Goal: Task Accomplishment & Management: Complete application form

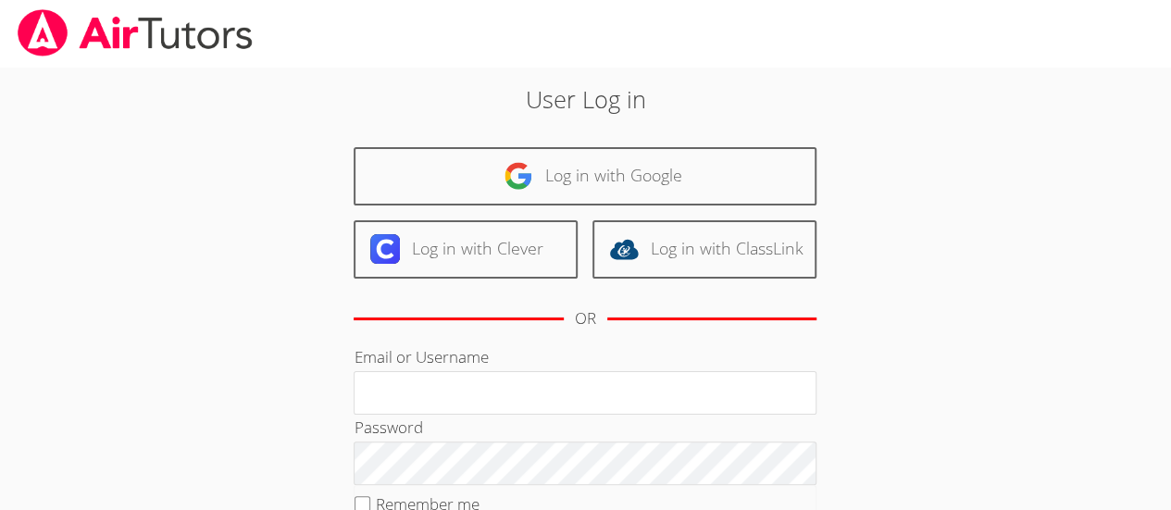
type input "kabdallah226@gmail.com"
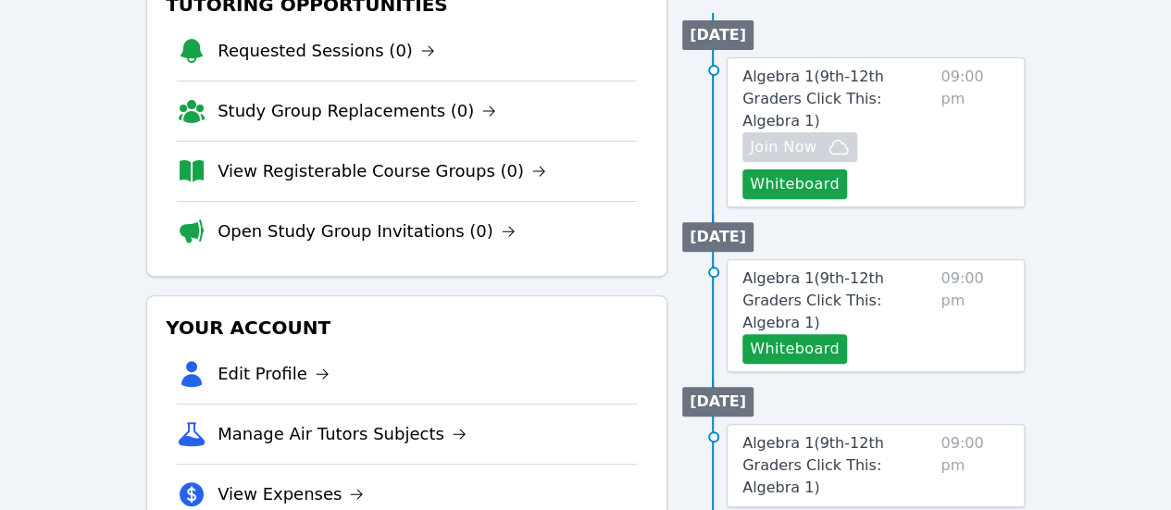
scroll to position [263, 0]
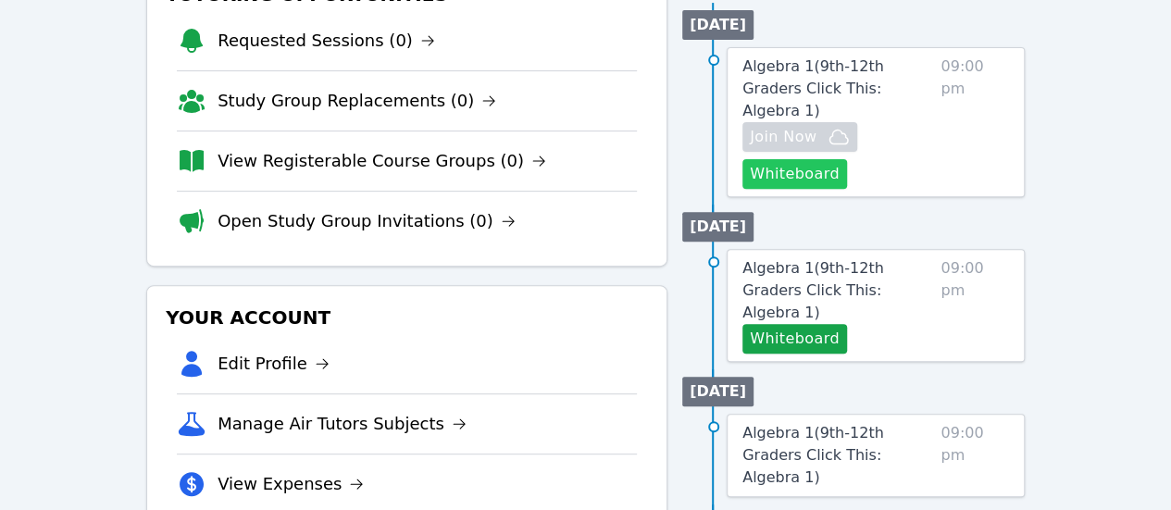
click at [822, 179] on button "Whiteboard" at bounding box center [794, 174] width 105 height 30
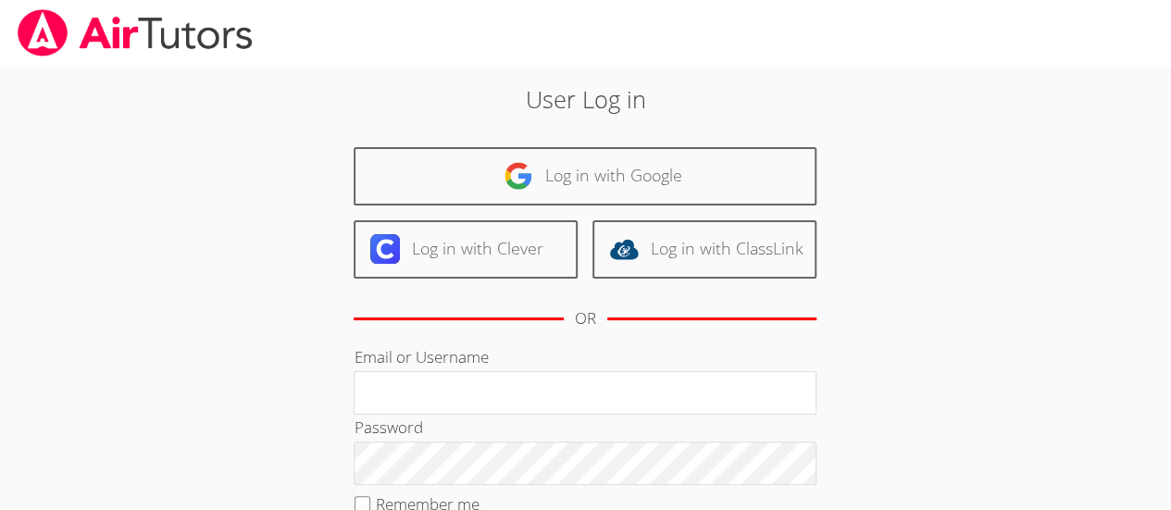
type input "kabdallah226@gmail.com"
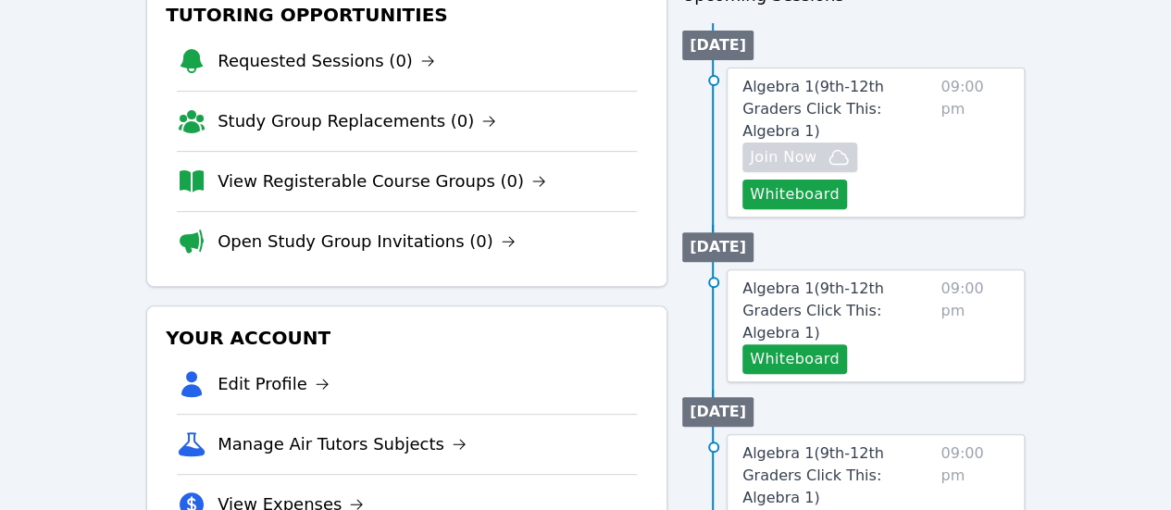
scroll to position [242, 0]
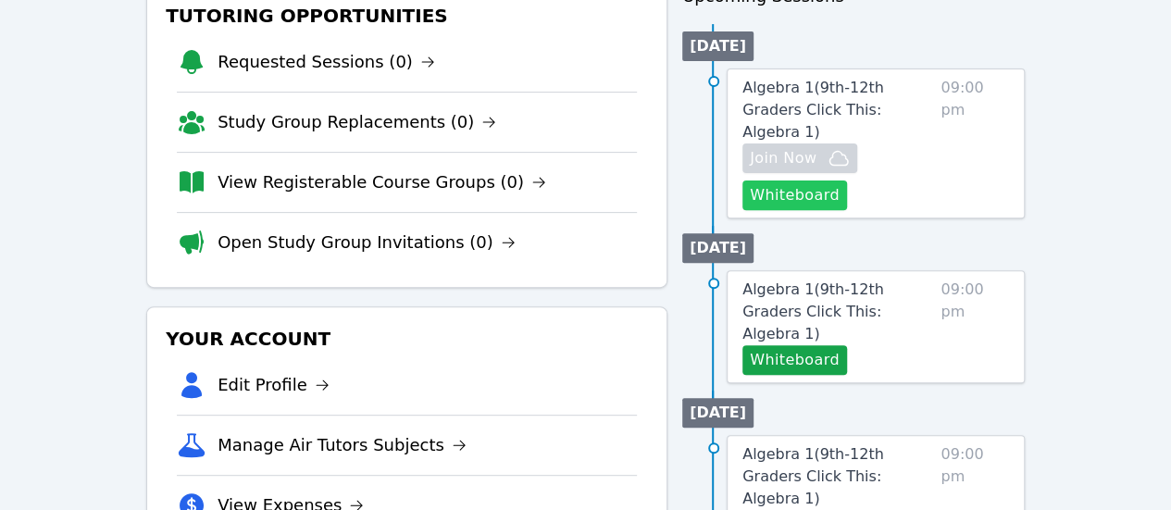
click at [796, 192] on button "Whiteboard" at bounding box center [794, 195] width 105 height 30
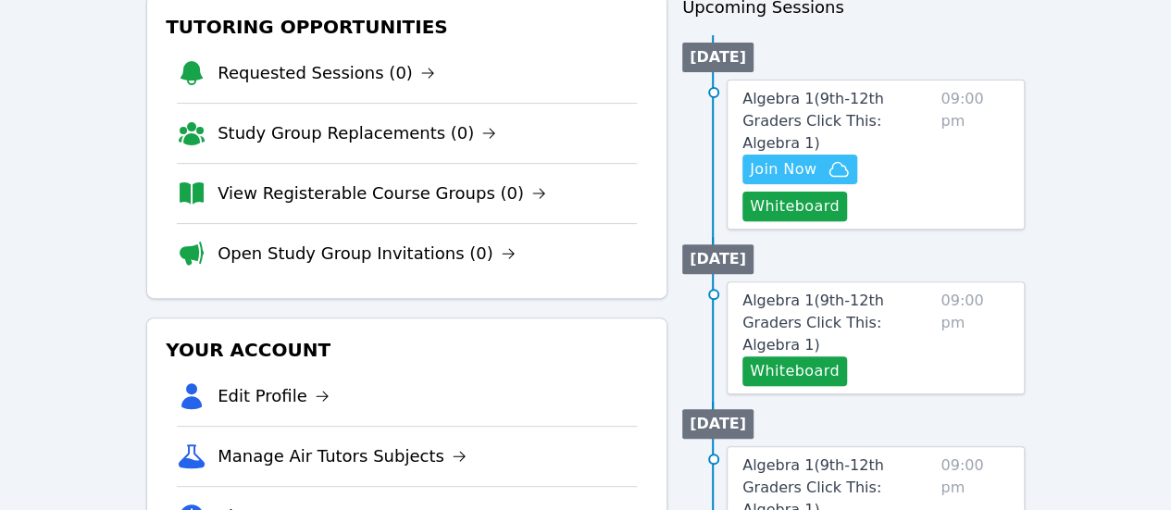
scroll to position [0, 0]
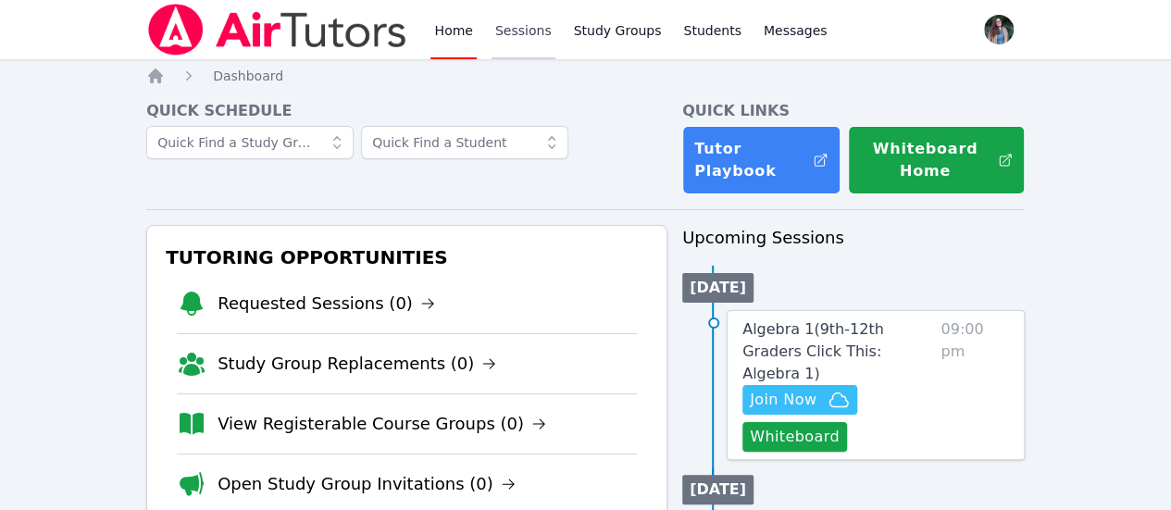
click at [531, 30] on link "Sessions" at bounding box center [523, 29] width 64 height 59
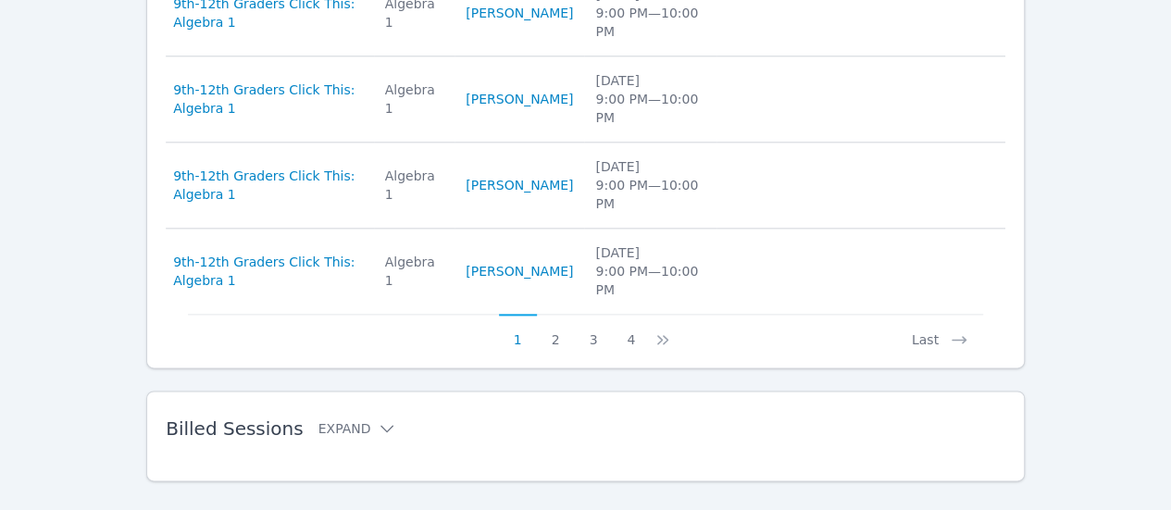
scroll to position [1020, 0]
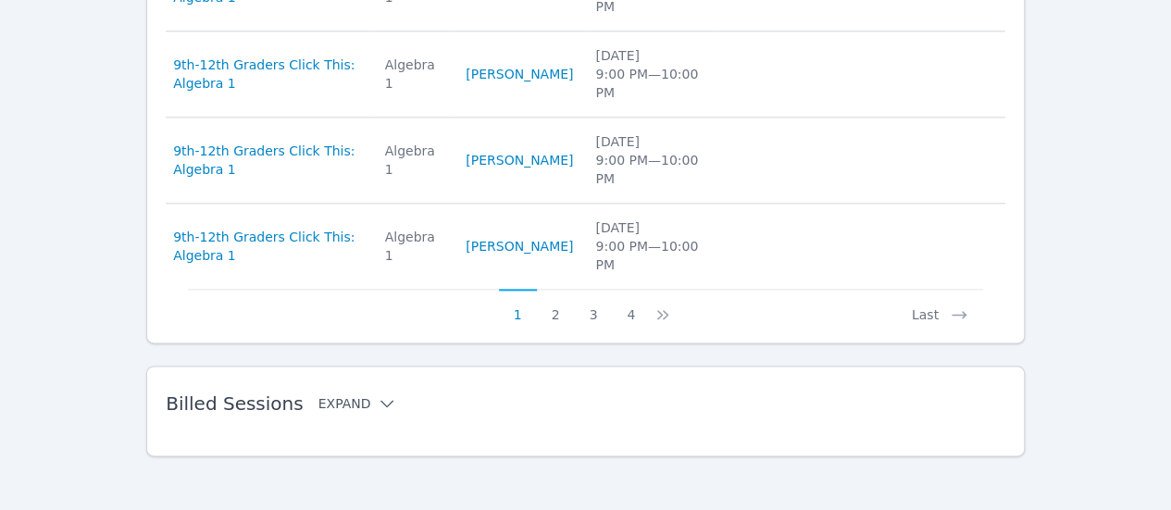
click at [358, 404] on button "Expand" at bounding box center [357, 403] width 79 height 19
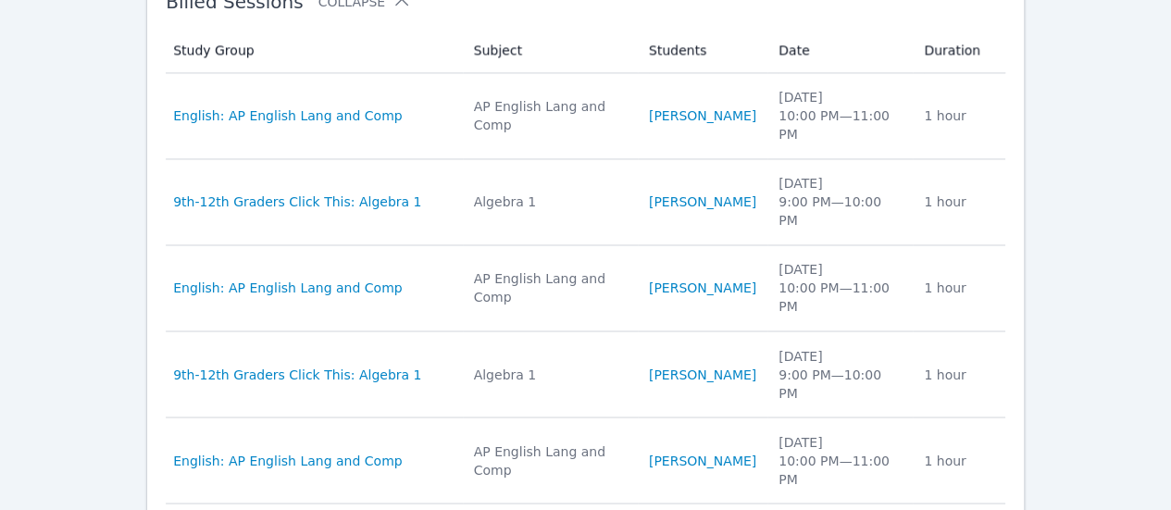
scroll to position [1453, 0]
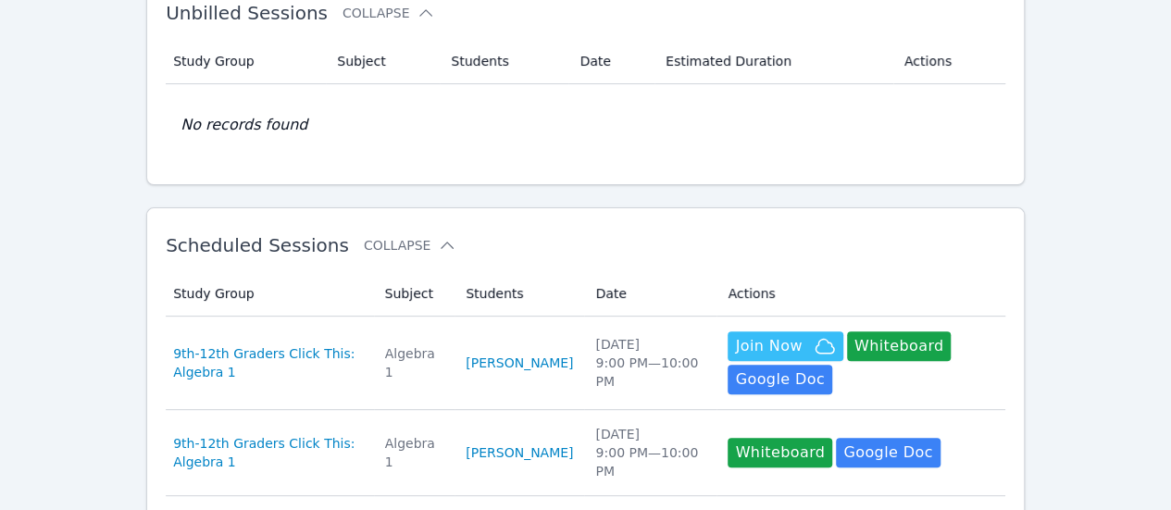
scroll to position [131, 0]
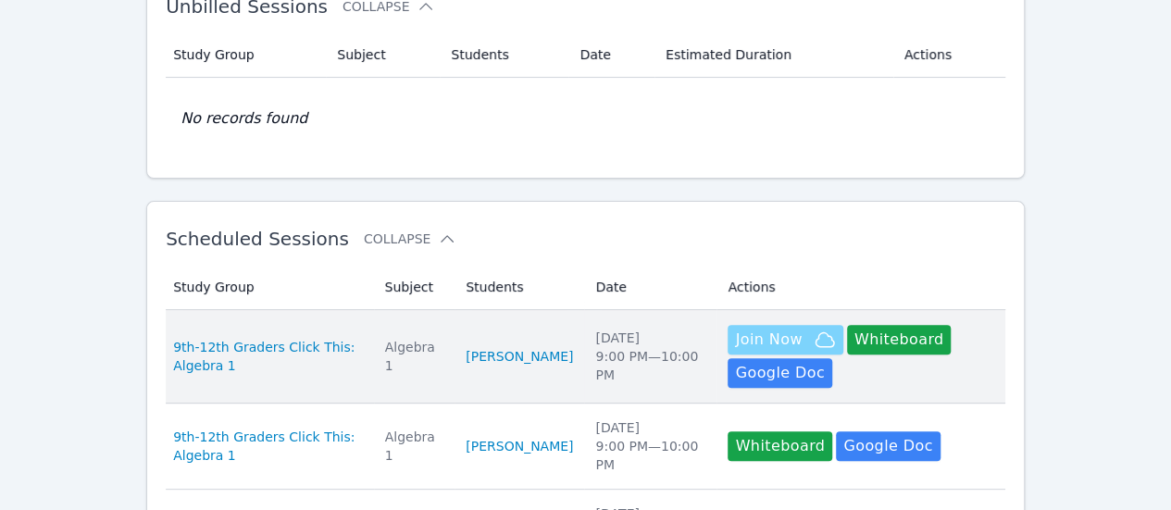
click at [746, 340] on span "Join Now" at bounding box center [768, 340] width 67 height 22
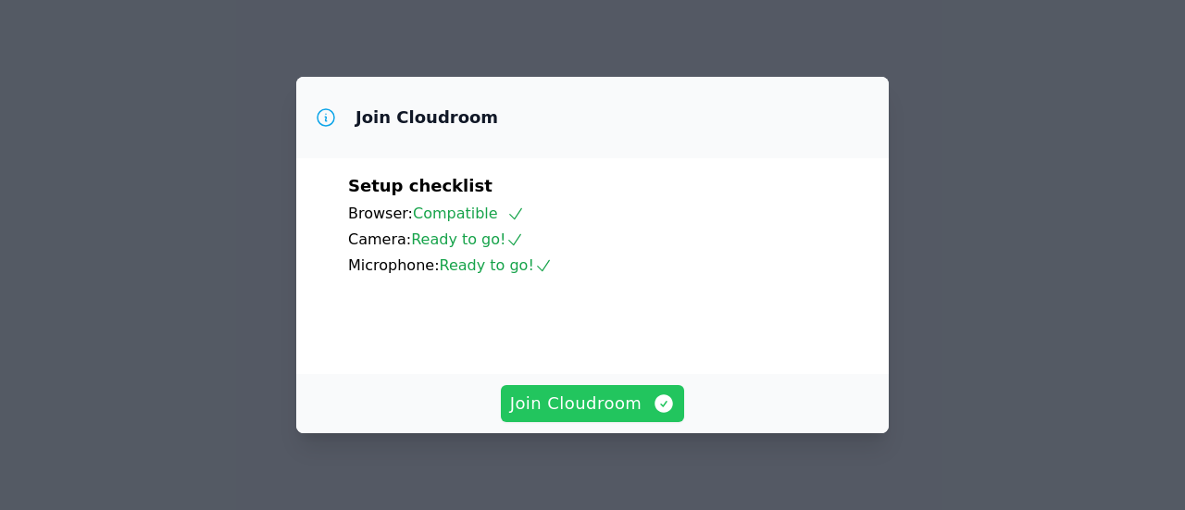
click at [598, 408] on span "Join Cloudroom" at bounding box center [593, 404] width 166 height 26
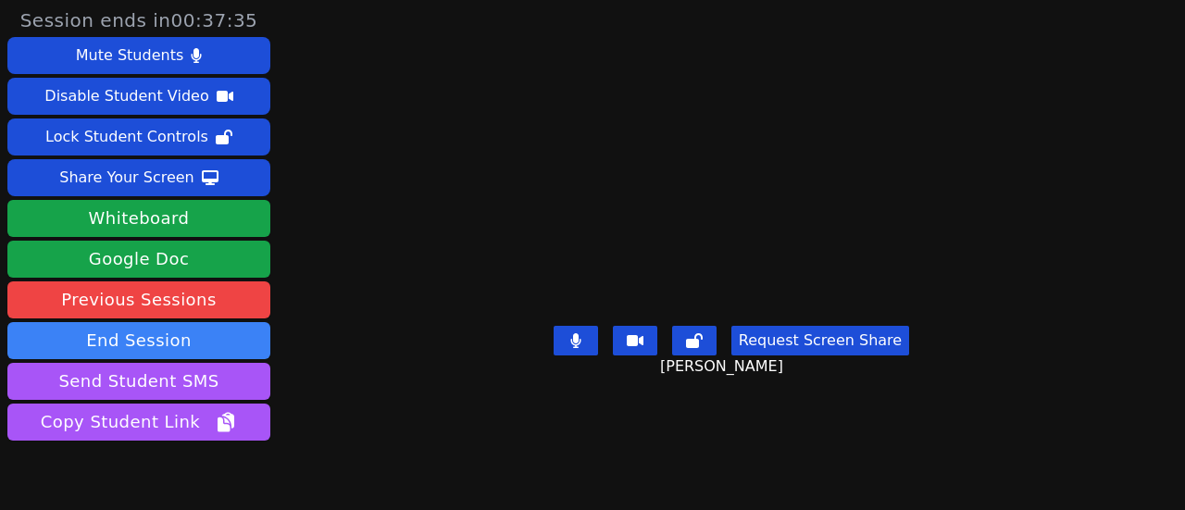
scroll to position [89, 0]
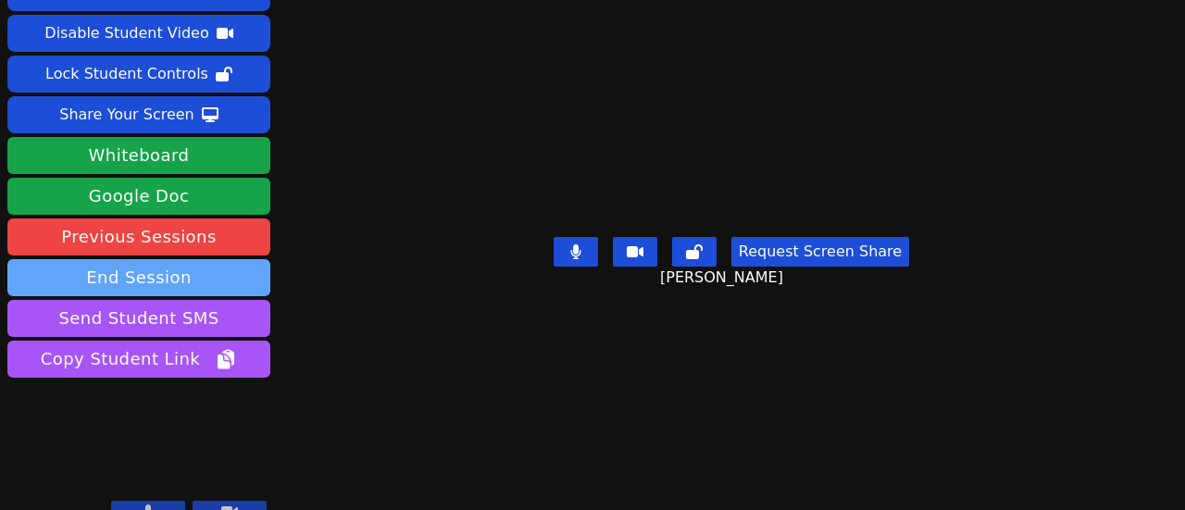
click at [123, 259] on button "End Session" at bounding box center [138, 277] width 263 height 37
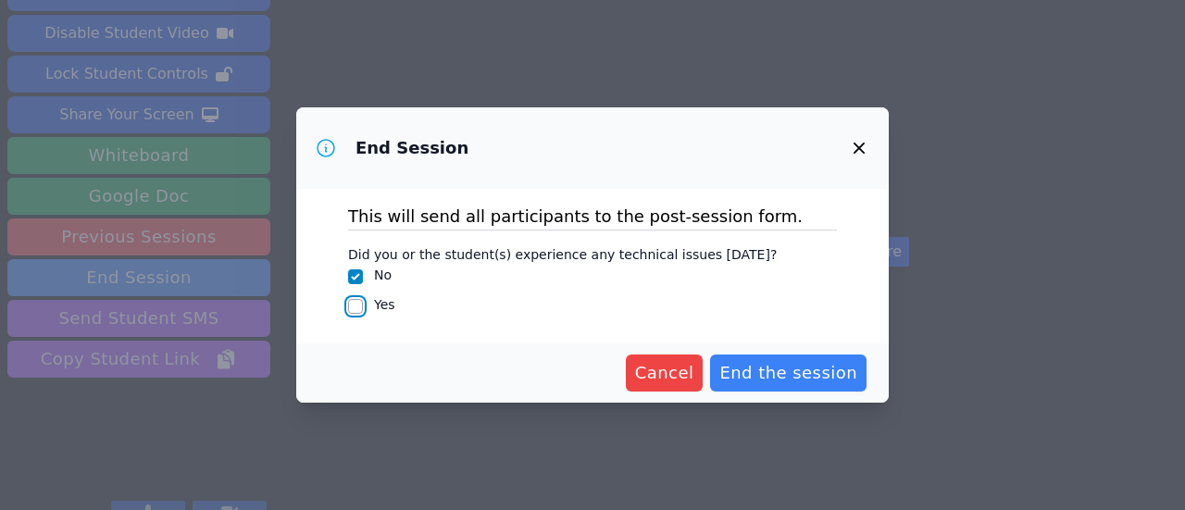
click at [361, 306] on input "Yes" at bounding box center [355, 306] width 15 height 15
checkbox input "true"
checkbox input "false"
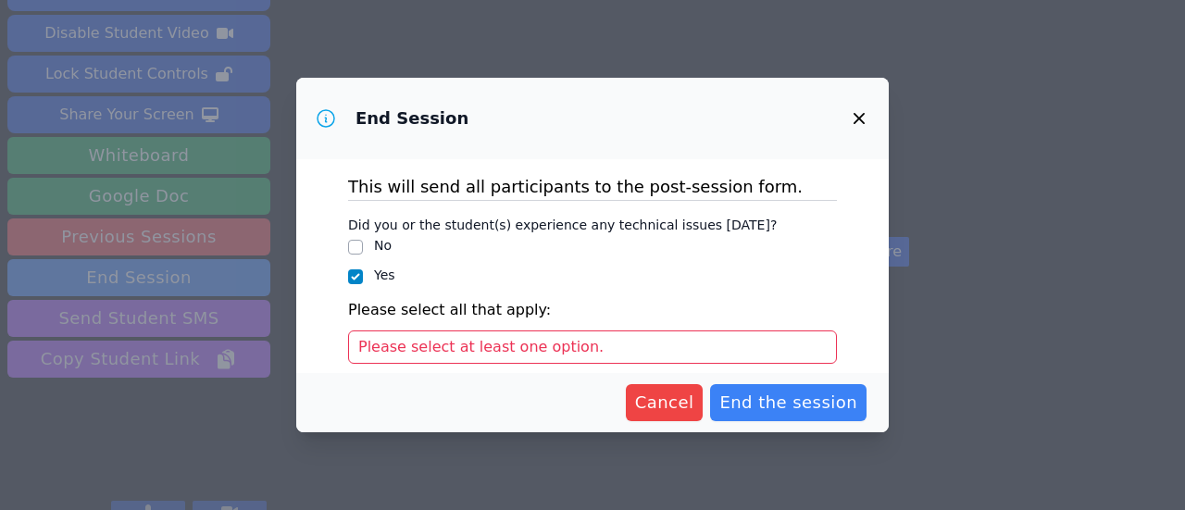
click at [577, 348] on div "Please select at least one option." at bounding box center [592, 346] width 489 height 33
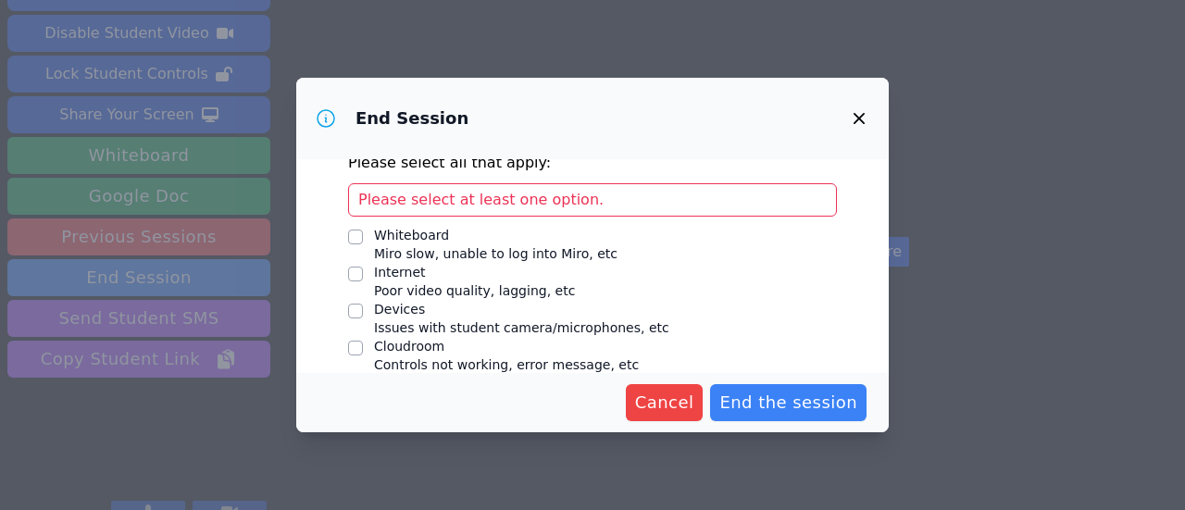
scroll to position [191, 0]
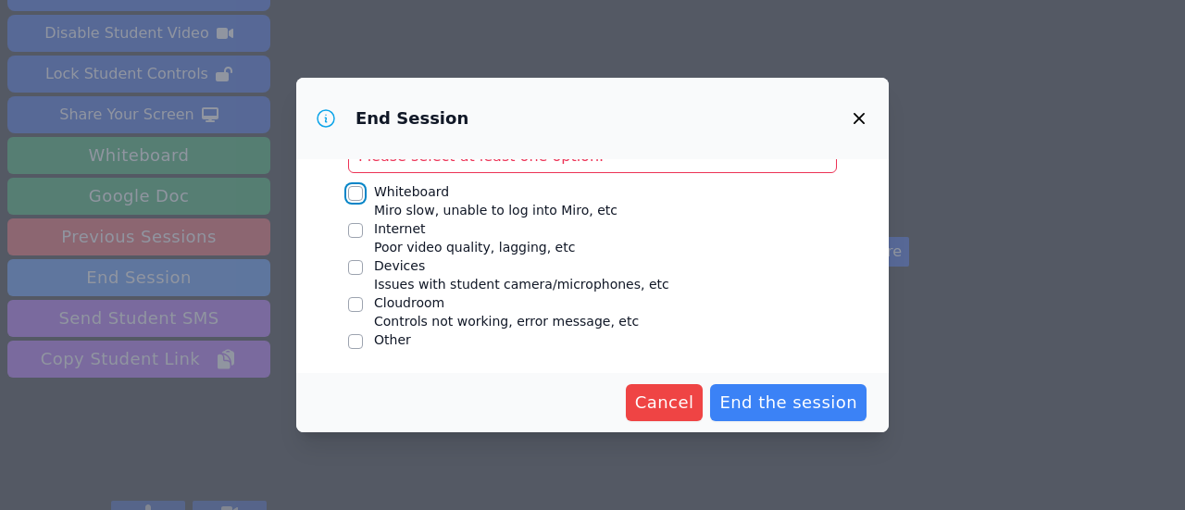
click at [357, 191] on input "Whiteboard Miro slow, unable to log into Miro, etc" at bounding box center [355, 193] width 15 height 15
checkbox input "true"
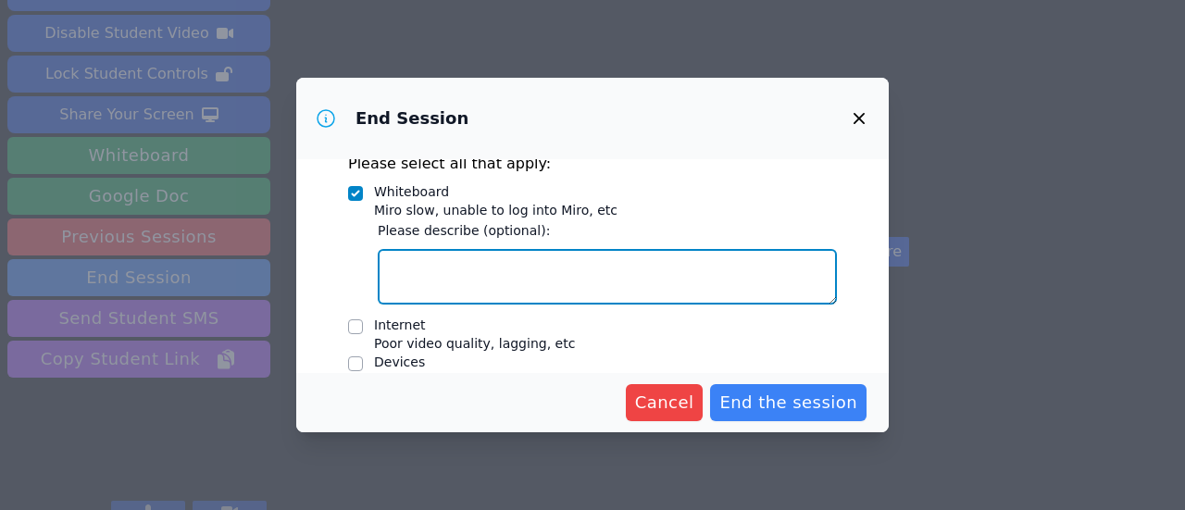
click at [563, 282] on textarea "Whiteboard Miro slow, unable to log into Miro, etc" at bounding box center [607, 277] width 459 height 56
type textarea "t"
type textarea "student could not use mouse on boar"
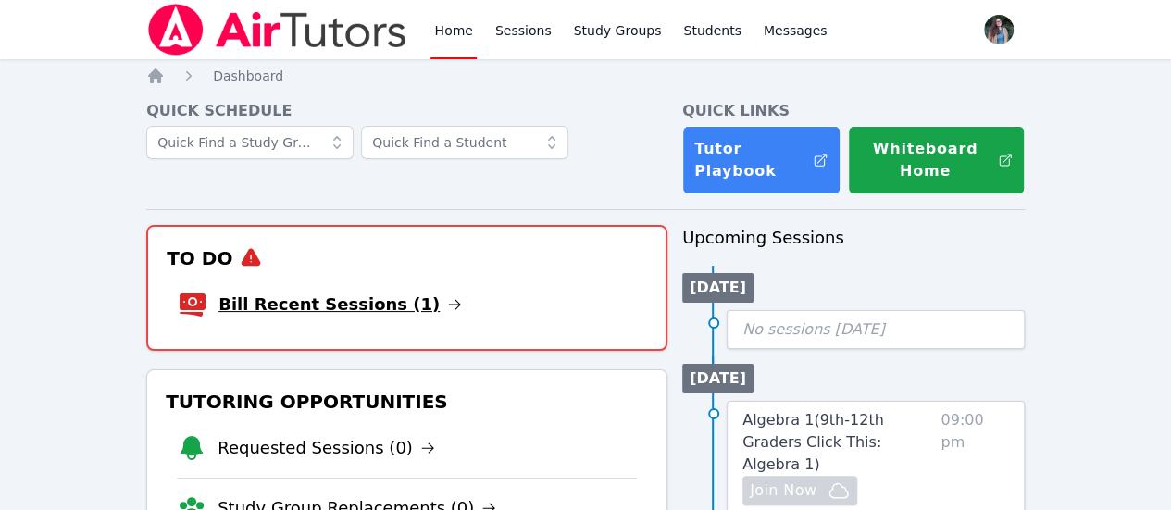
click at [343, 294] on link "Bill Recent Sessions (1)" at bounding box center [339, 305] width 243 height 26
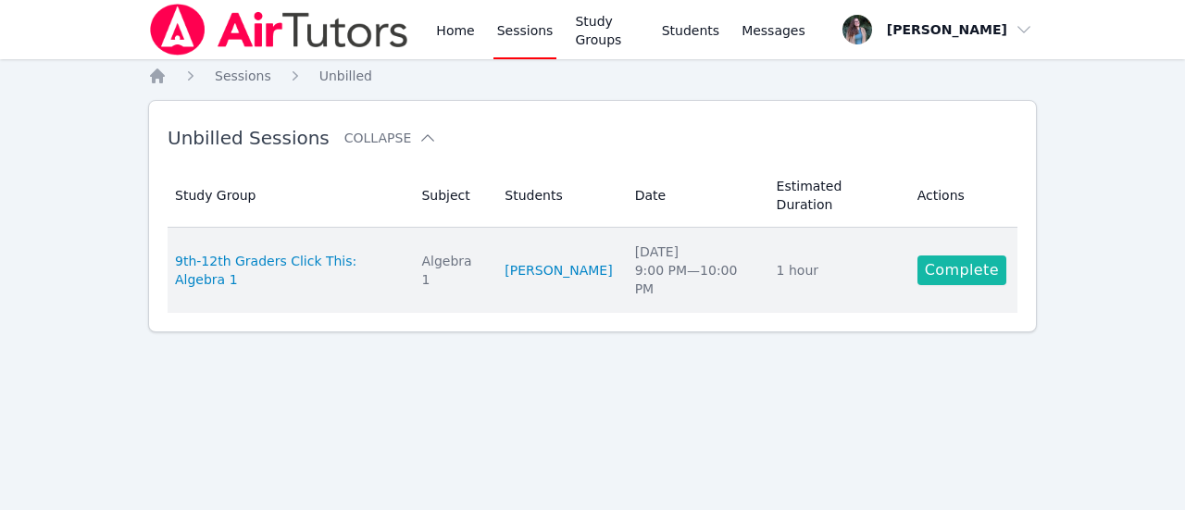
click at [955, 255] on link "Complete" at bounding box center [961, 270] width 89 height 30
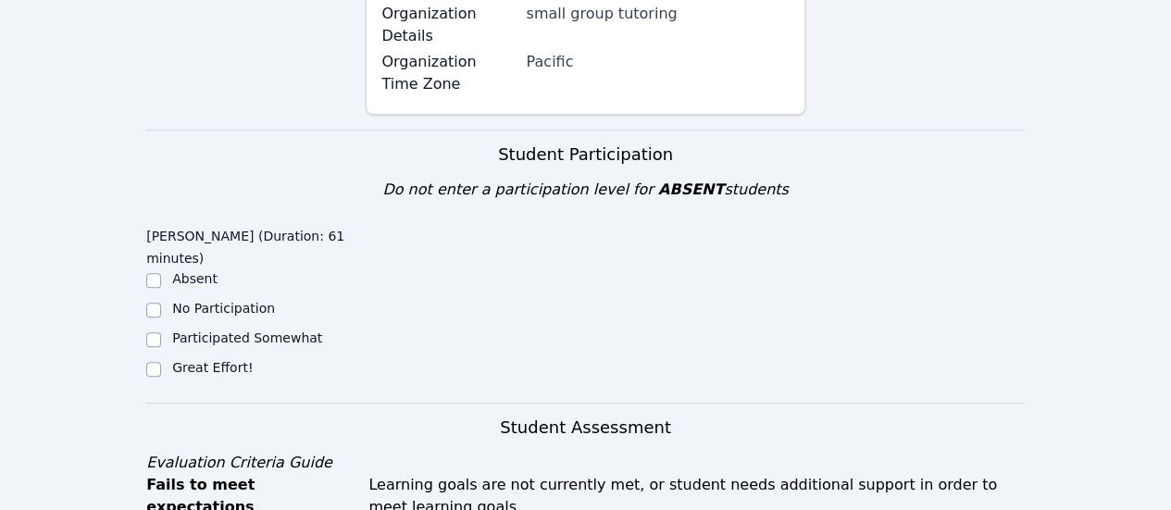
scroll to position [373, 0]
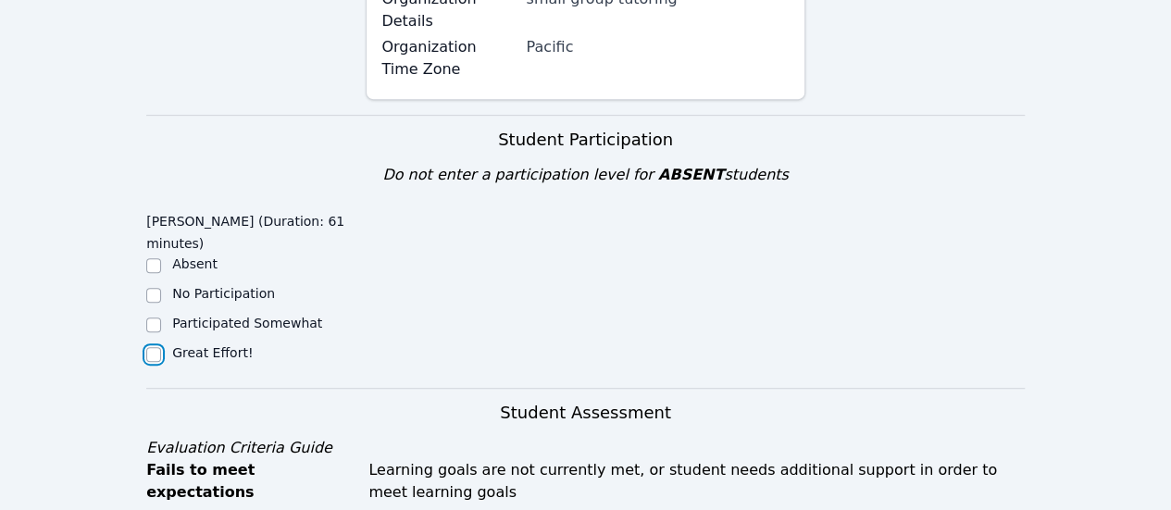
click at [157, 347] on input "Great Effort!" at bounding box center [153, 354] width 15 height 15
checkbox input "true"
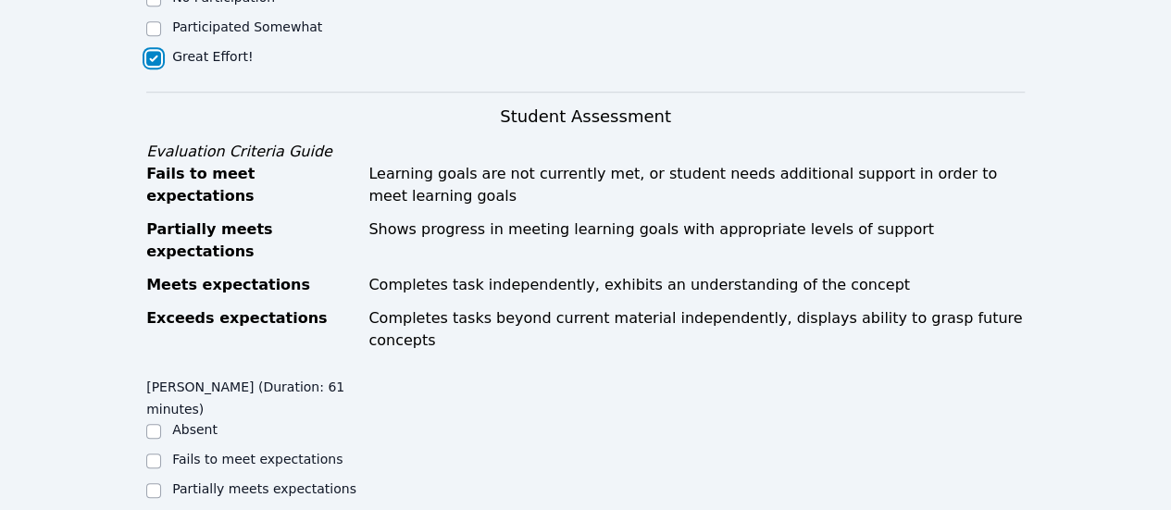
scroll to position [784, 0]
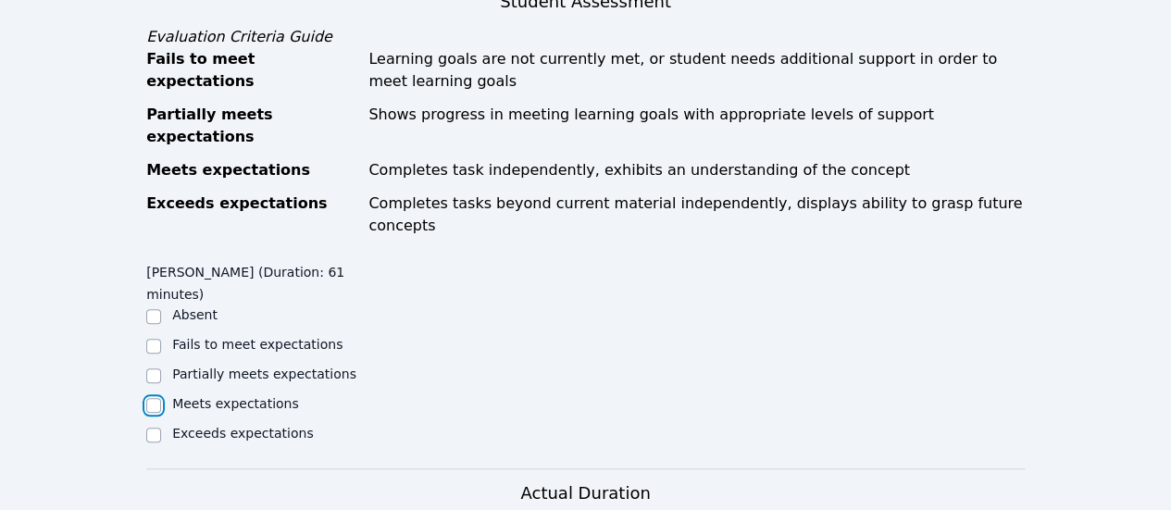
click at [153, 398] on input "Meets expectations" at bounding box center [153, 405] width 15 height 15
checkbox input "true"
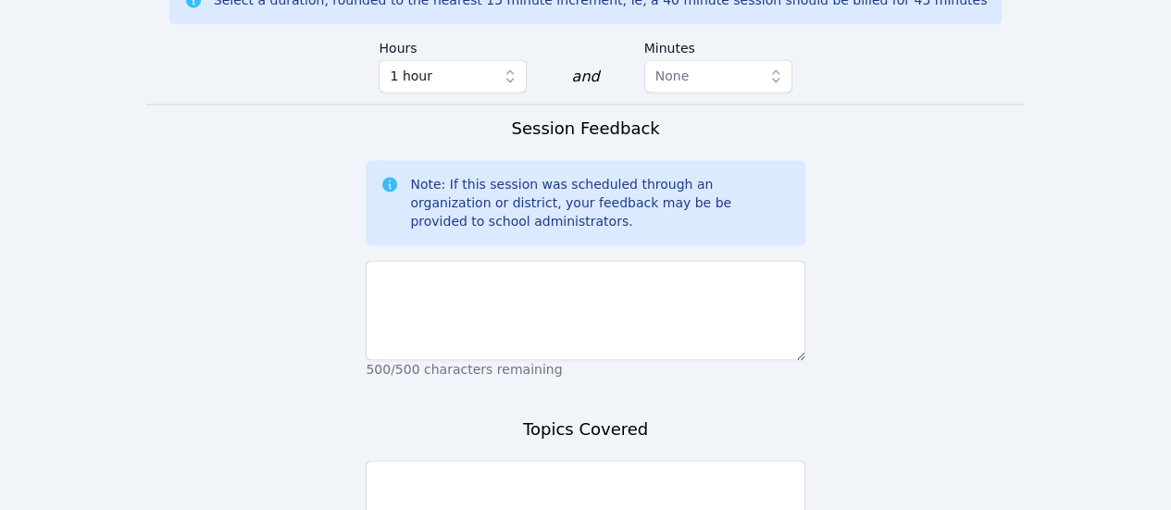
scroll to position [1294, 0]
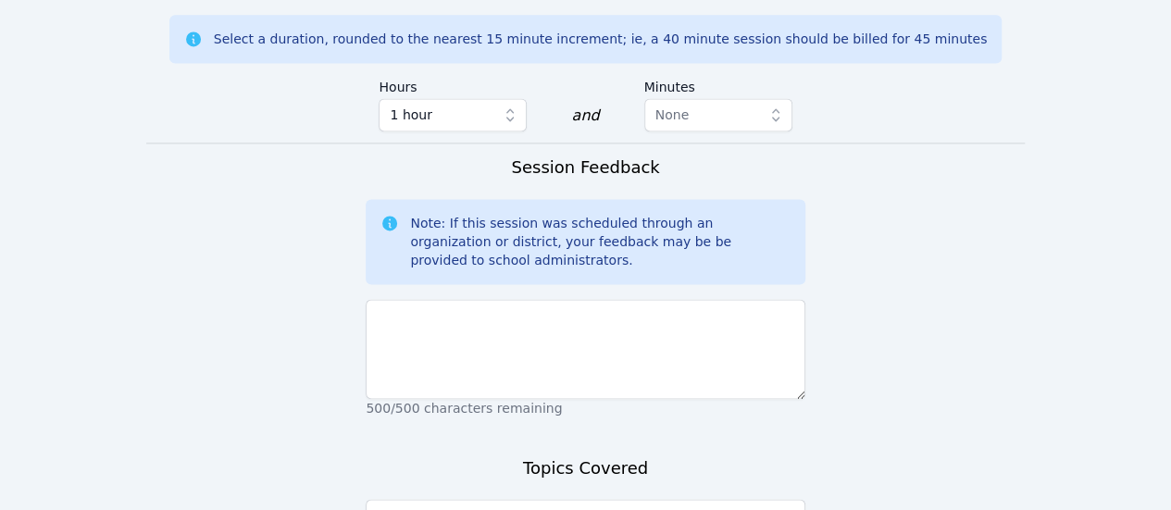
click at [479, 327] on div "500/500 characters remaining" at bounding box center [585, 355] width 439 height 126
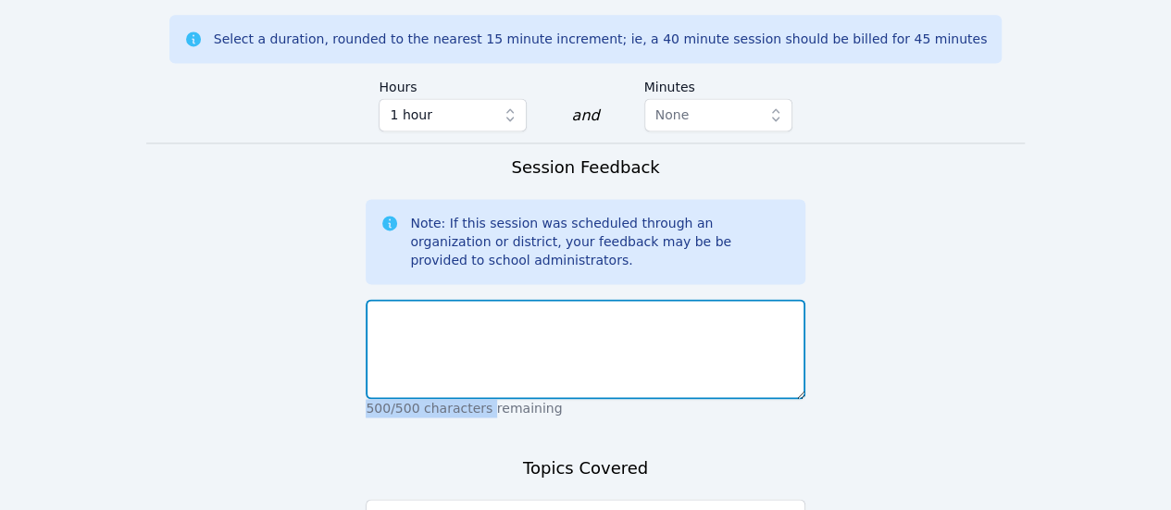
click at [489, 299] on textarea at bounding box center [585, 349] width 439 height 100
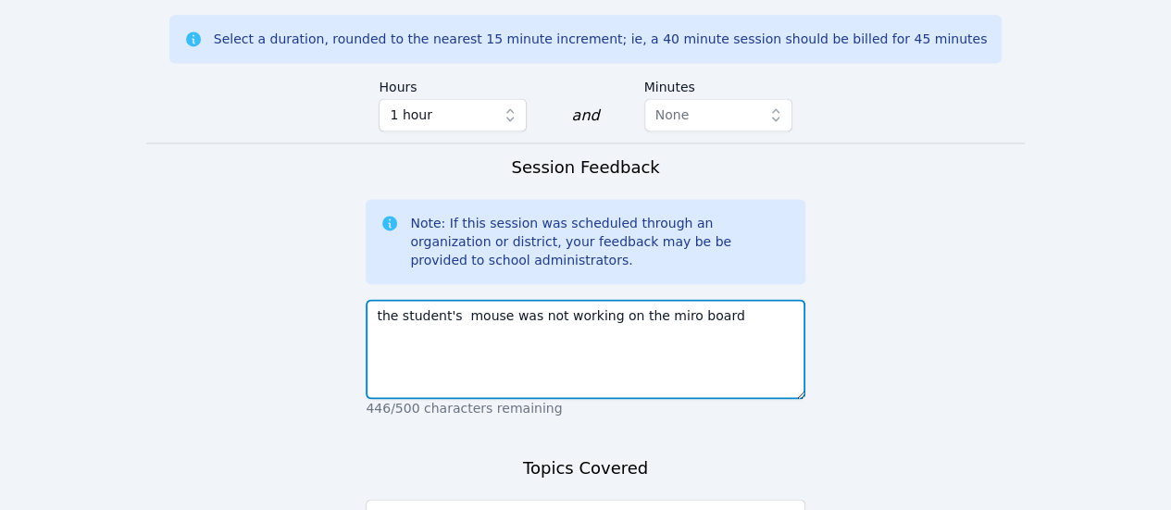
type textarea "the student's mouse was not working on the miro board"
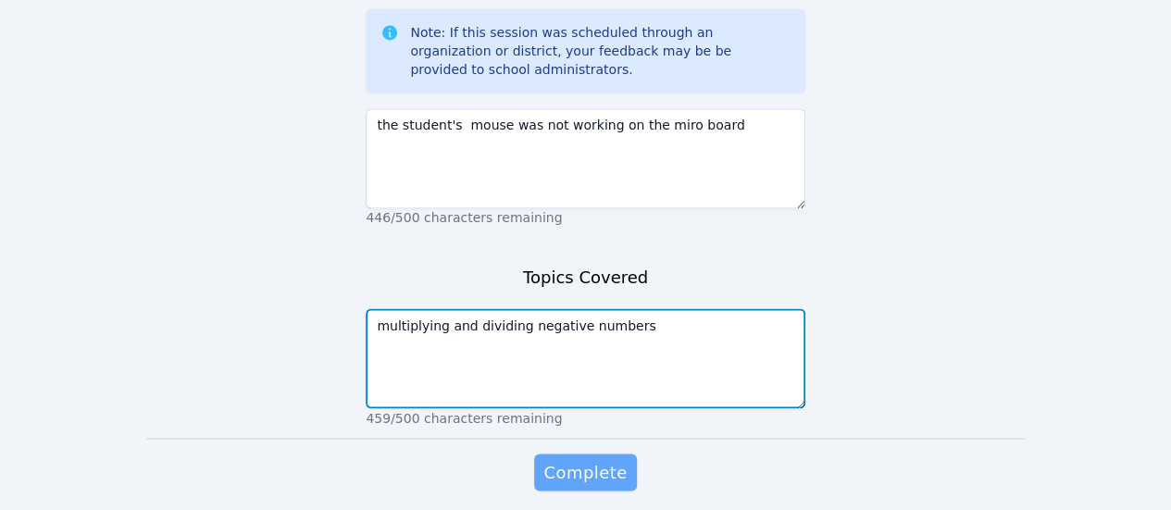
type textarea "multiplying and dividing negative numbers"
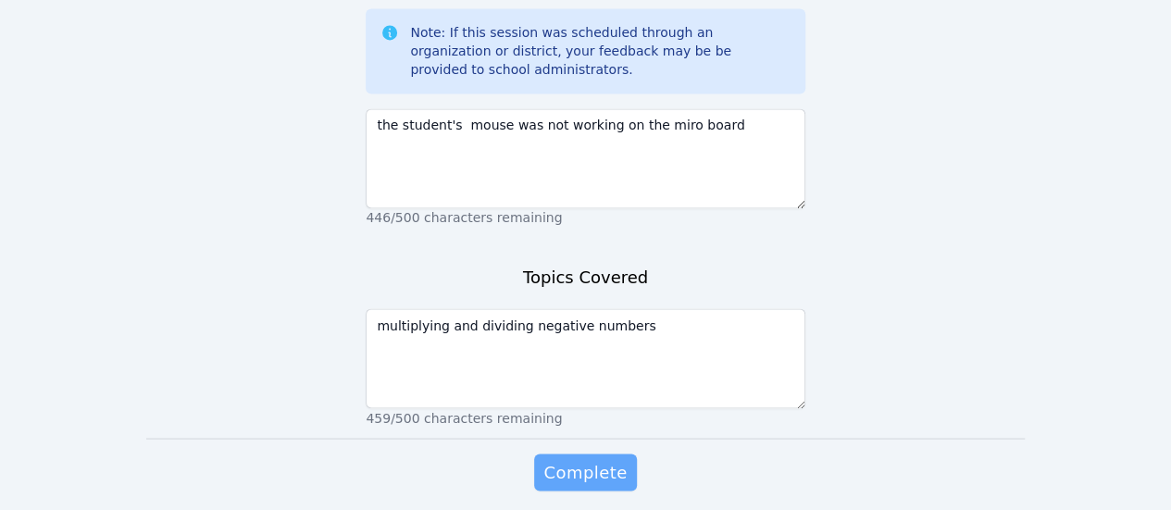
click at [591, 459] on span "Complete" at bounding box center [584, 472] width 83 height 26
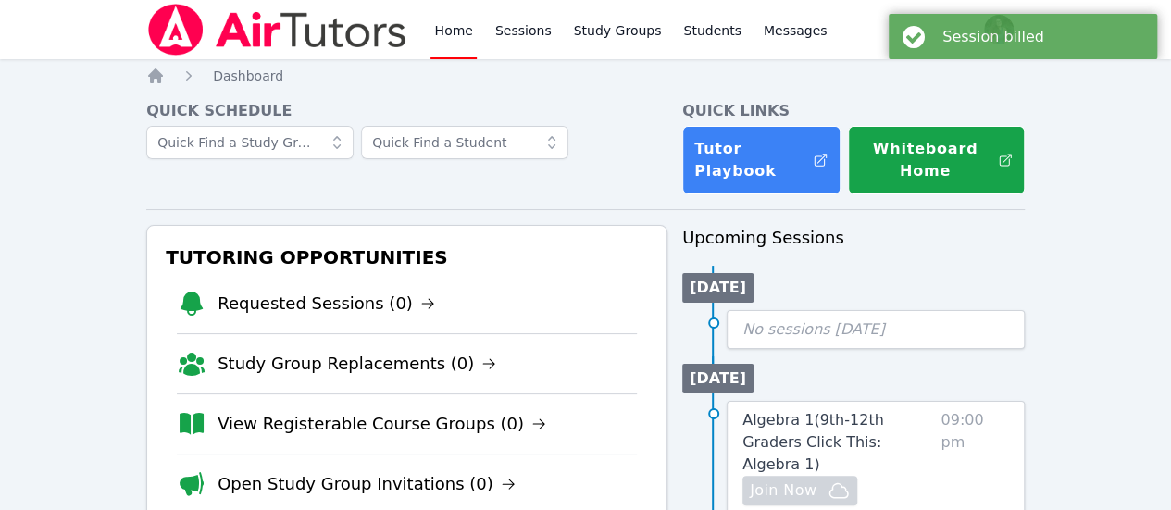
click at [444, 16] on link "Home" at bounding box center [452, 29] width 45 height 59
